Goal: Task Accomplishment & Management: Manage account settings

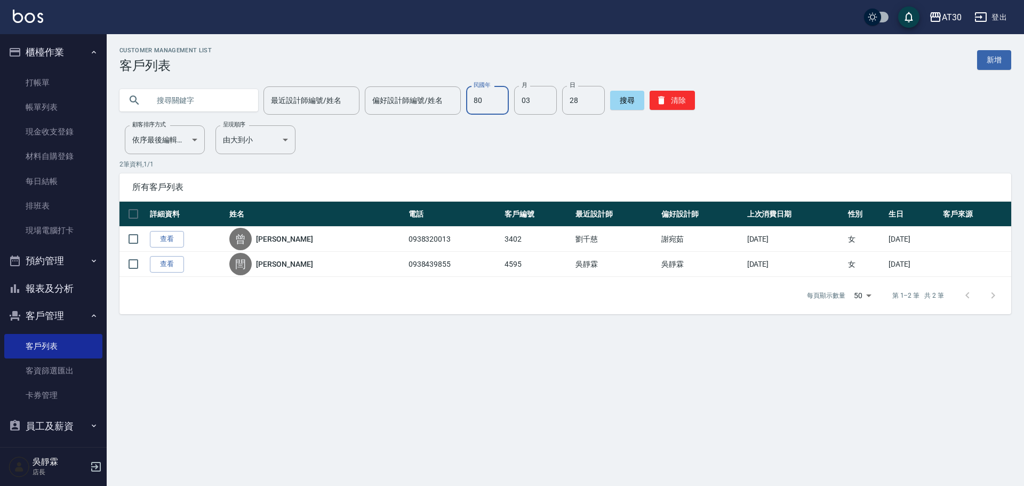
type input "80"
type input "10"
type input "29"
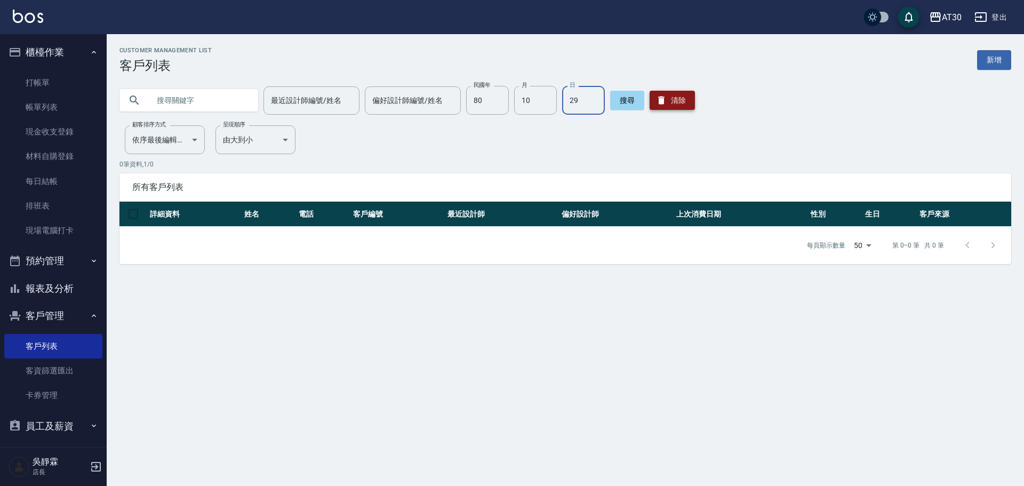
click at [659, 97] on icon "button" at bounding box center [661, 101] width 6 height 8
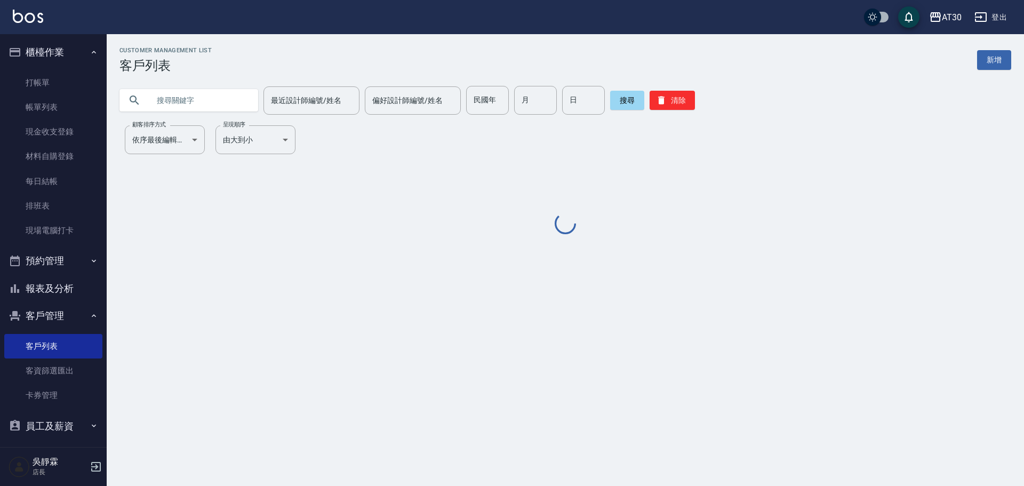
click at [164, 94] on input "text" at bounding box center [199, 100] width 100 height 29
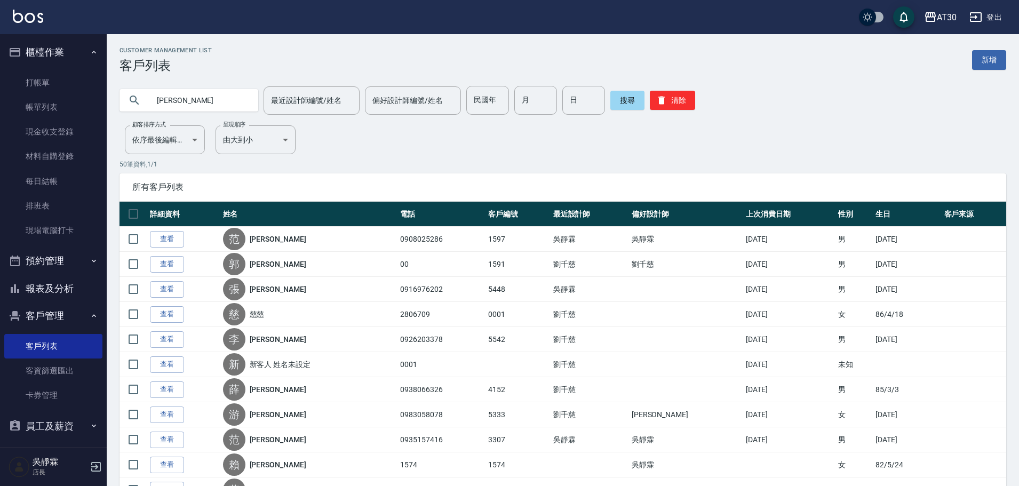
type input "[PERSON_NAME]"
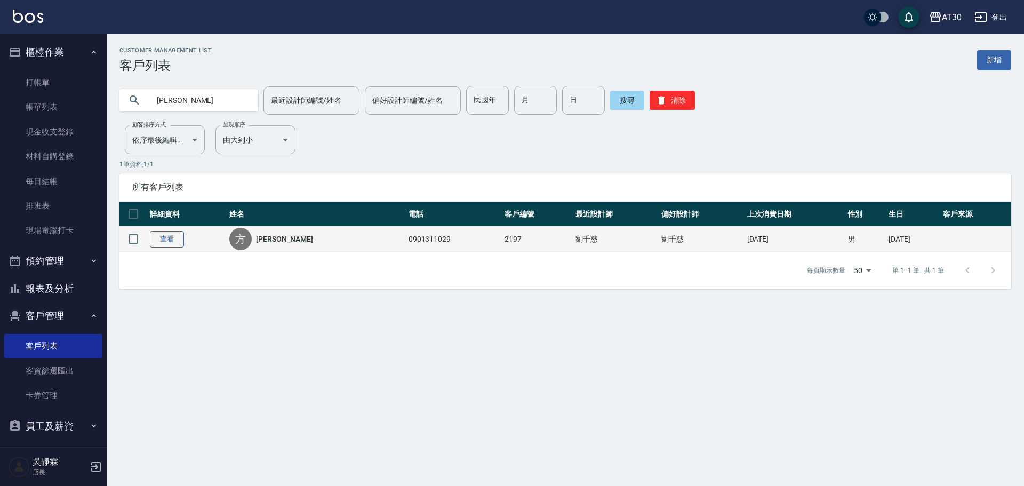
click at [150, 238] on link "查看" at bounding box center [167, 239] width 34 height 17
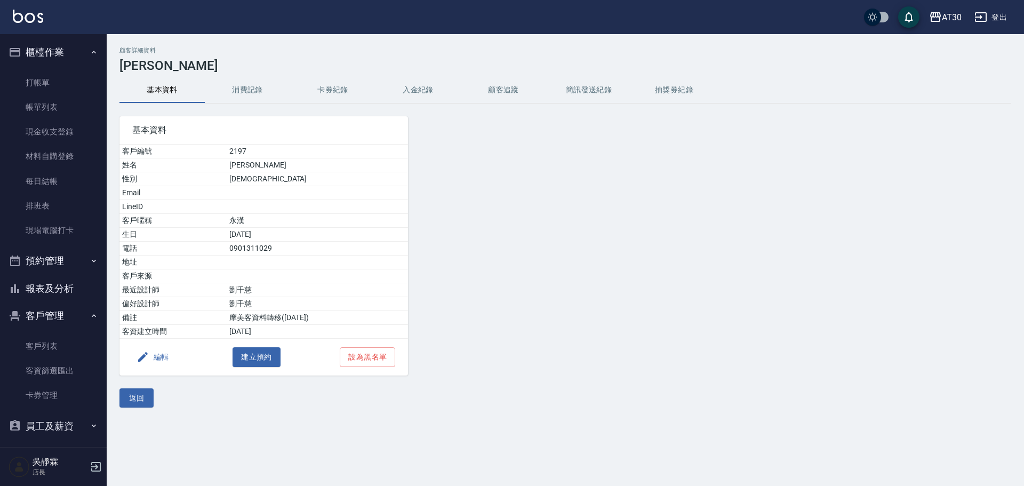
click at [156, 358] on button "編輯" at bounding box center [152, 357] width 41 height 20
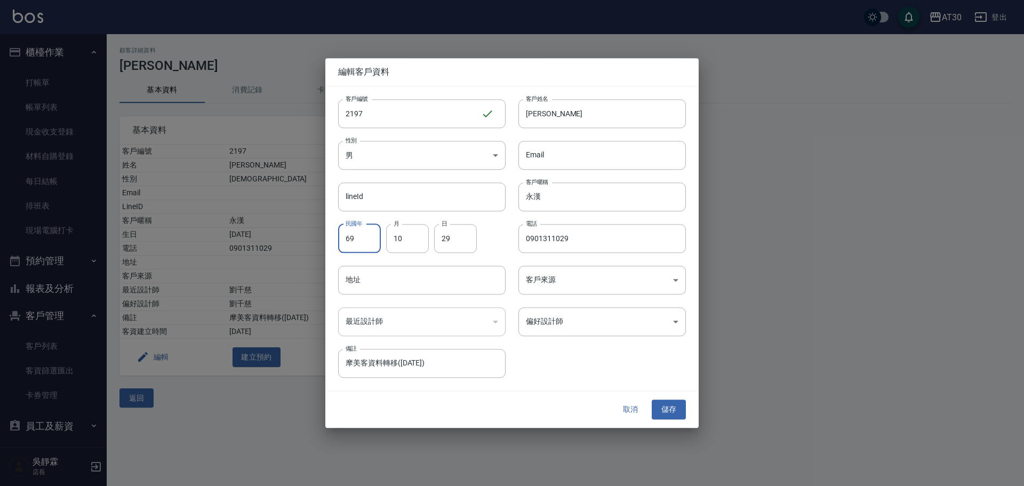
click at [354, 233] on input "69" at bounding box center [359, 238] width 43 height 29
type input "80"
click at [666, 409] on button "儲存" at bounding box center [669, 410] width 34 height 20
